Goal: Navigation & Orientation: Find specific page/section

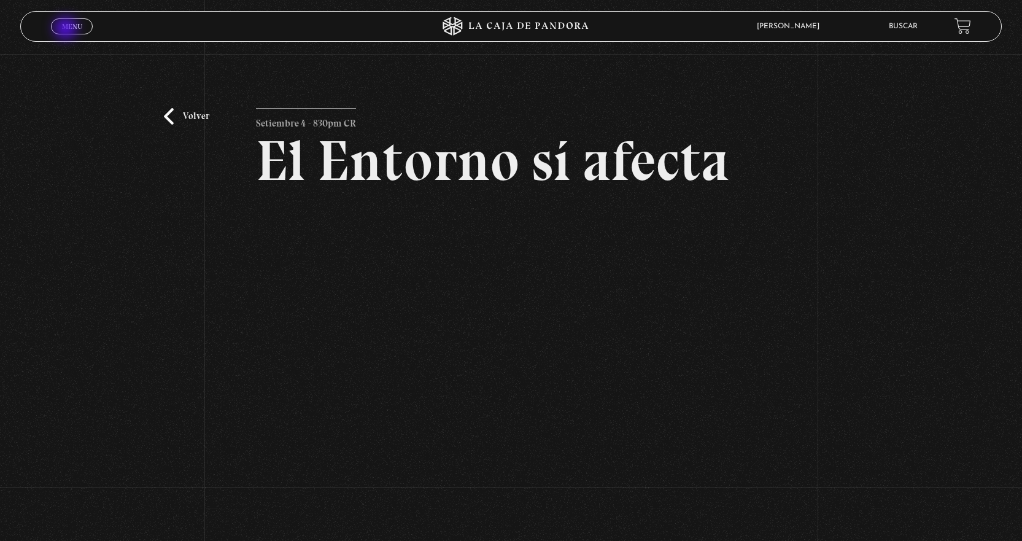
click at [68, 25] on span "Menu" at bounding box center [72, 26] width 20 height 7
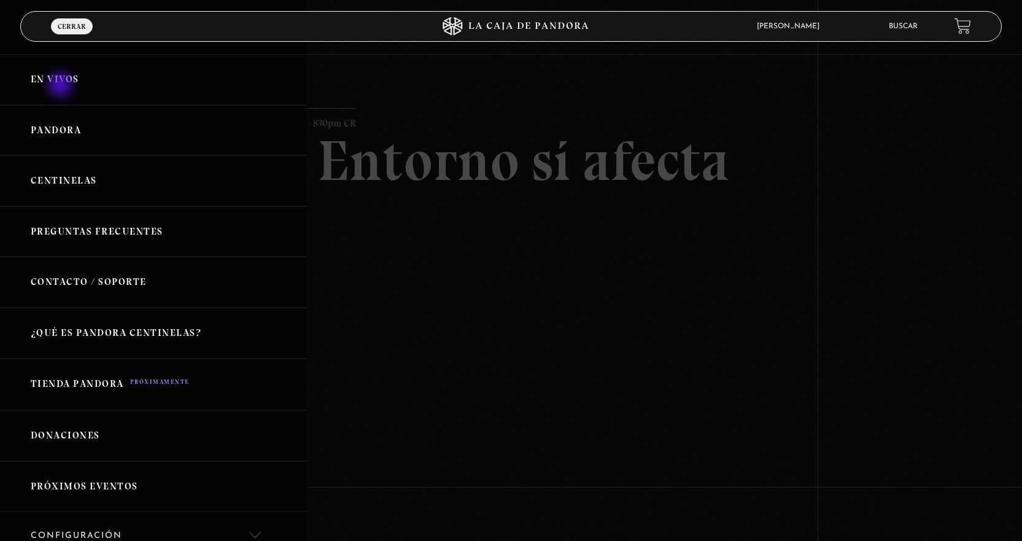
click at [61, 86] on link "En vivos" at bounding box center [153, 79] width 307 height 51
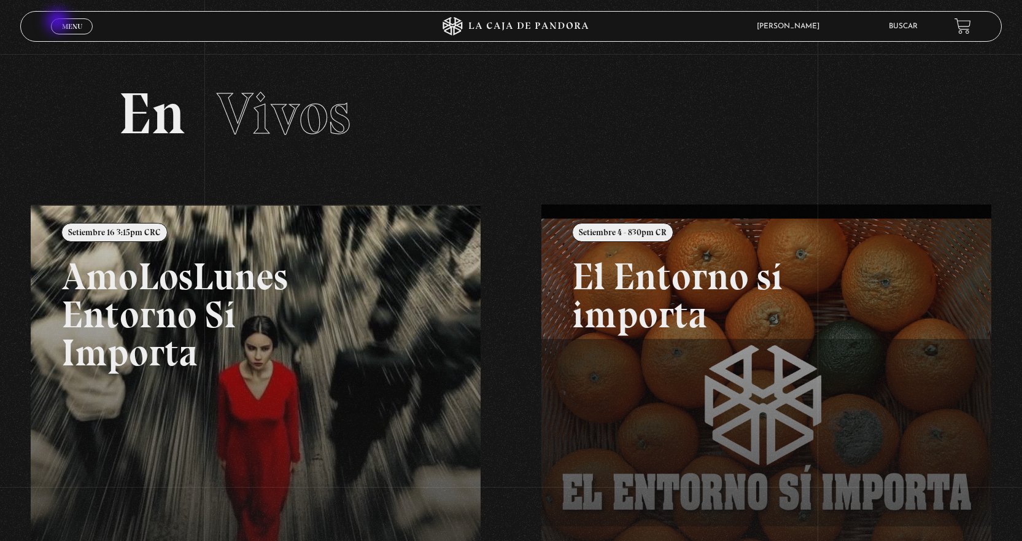
click at [66, 26] on span "Menu" at bounding box center [72, 26] width 20 height 7
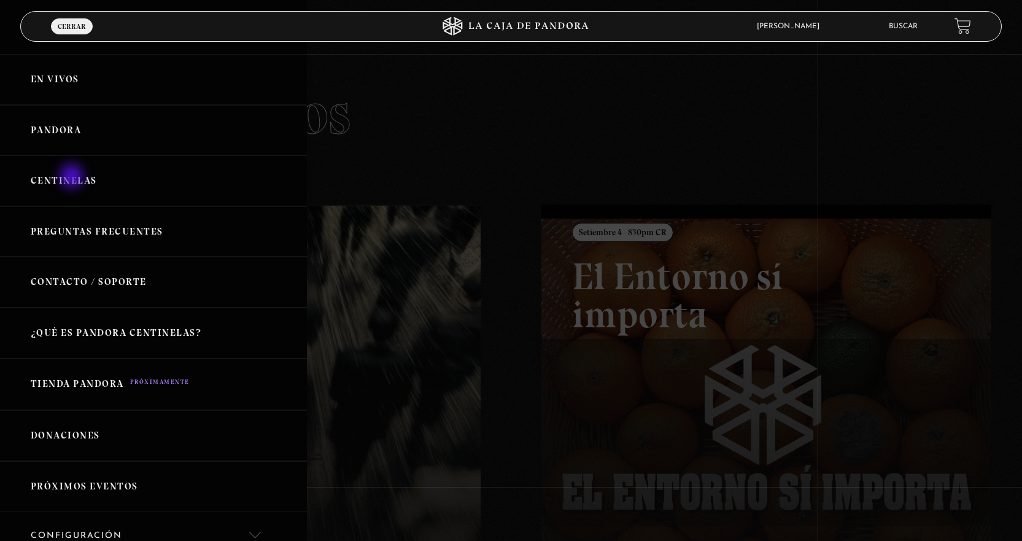
click at [73, 177] on link "Centinelas" at bounding box center [153, 180] width 307 height 51
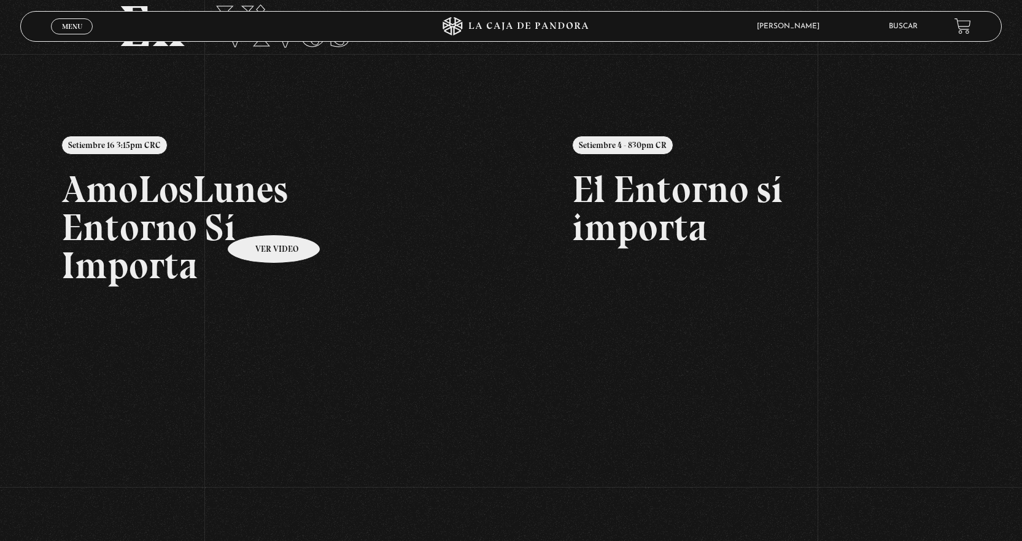
scroll to position [85, 0]
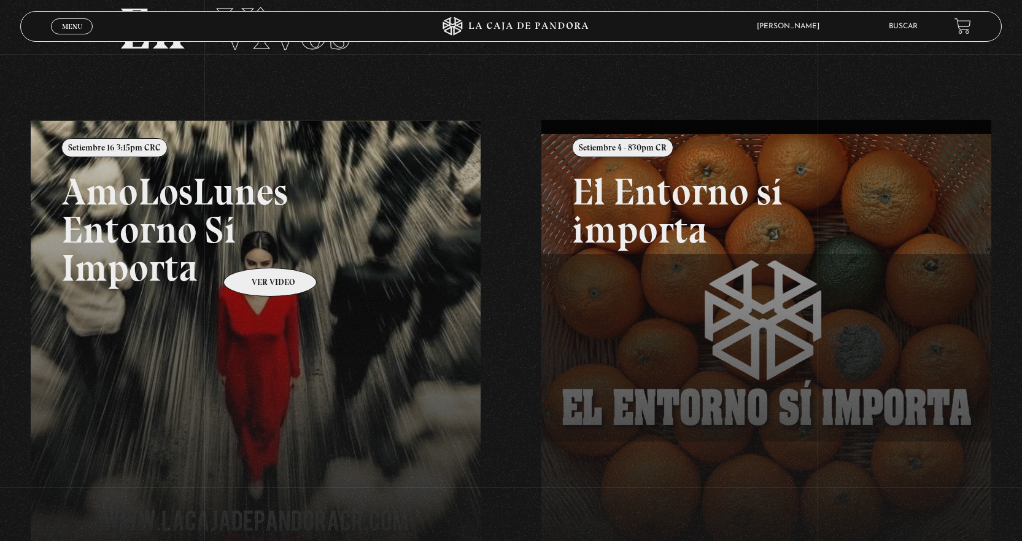
click at [254, 249] on link at bounding box center [542, 390] width 1022 height 541
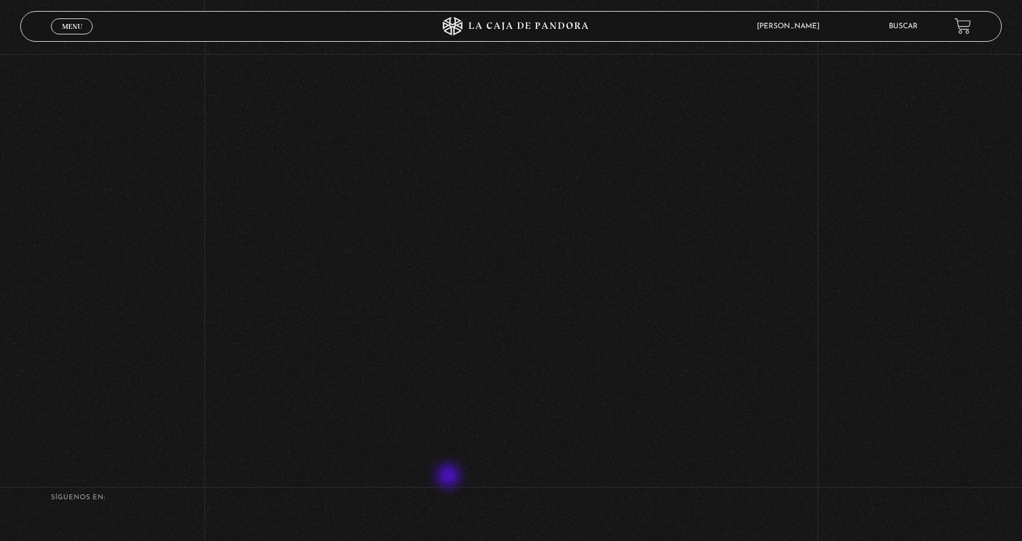
scroll to position [430, 0]
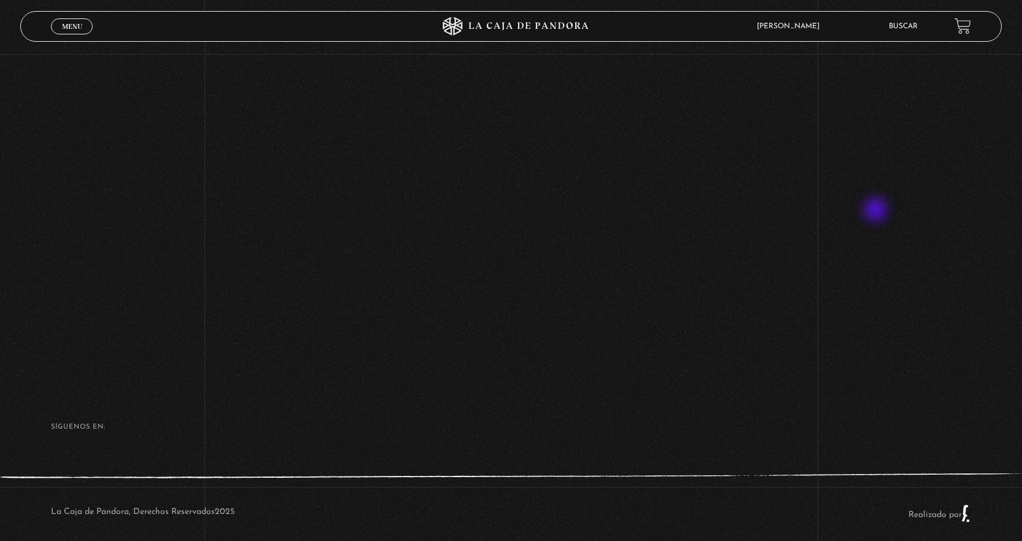
click at [877, 211] on div "Volver Setiembre 16 3:15pm CRC AmoLosLunes Entorno Sí Importa" at bounding box center [511, 2] width 1022 height 756
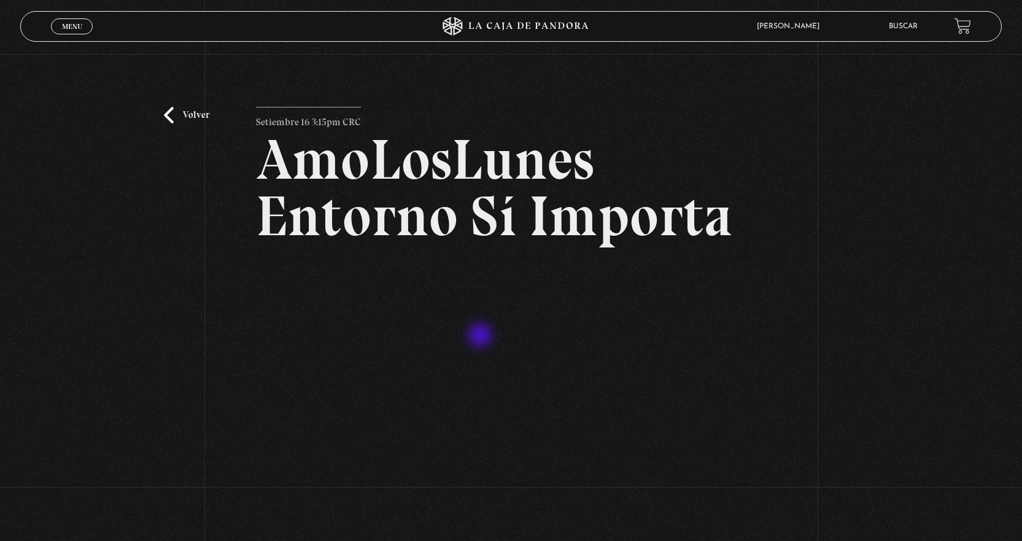
scroll to position [0, 0]
